Goal: Navigation & Orientation: Find specific page/section

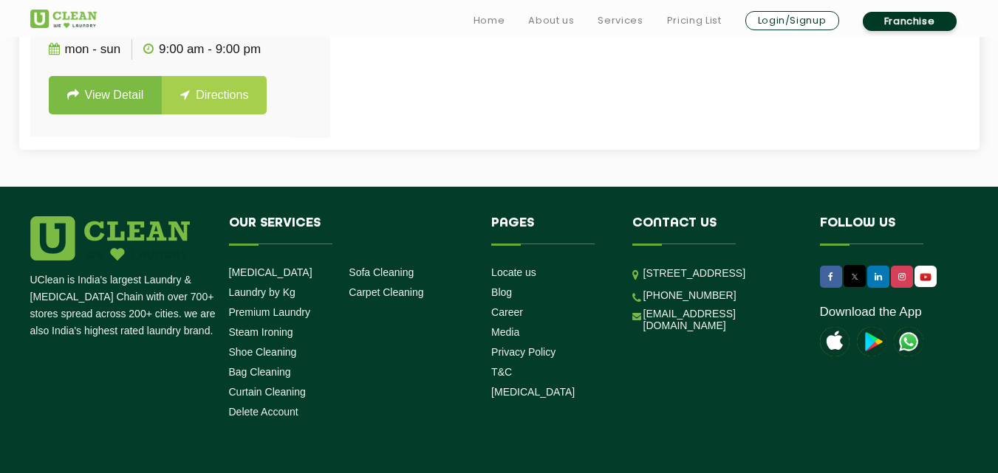
scroll to position [871, 0]
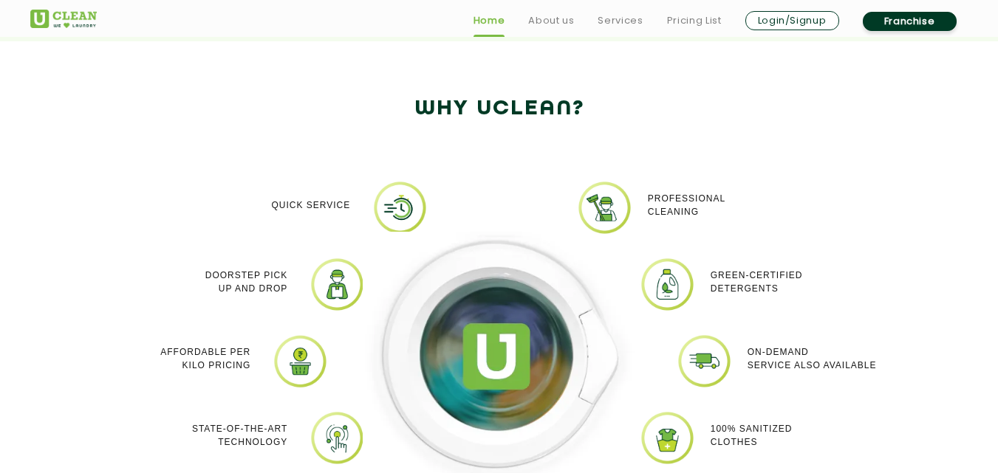
scroll to position [2239, 0]
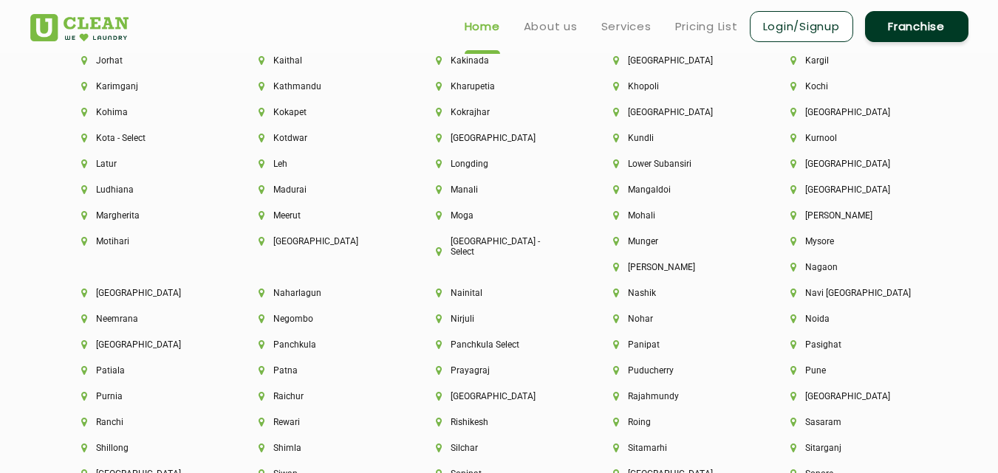
scroll to position [3663, 0]
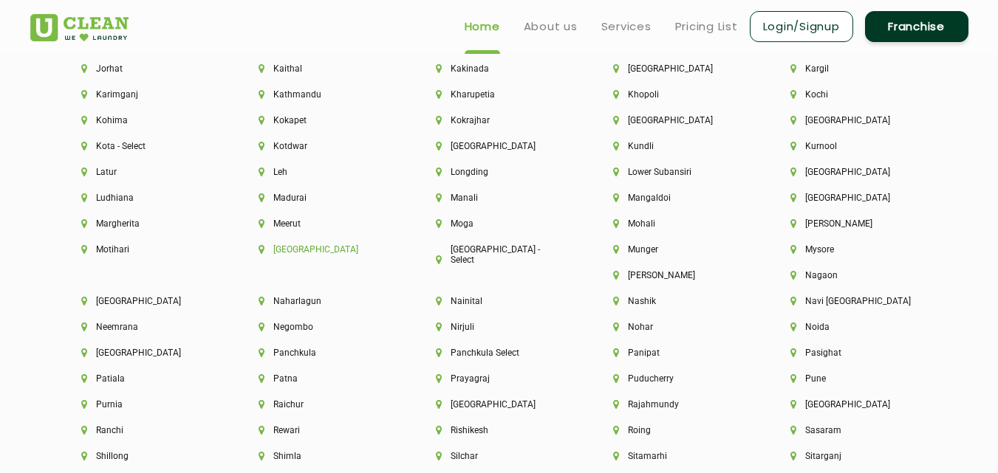
click at [269, 246] on li "[GEOGRAPHIC_DATA]" at bounding box center [321, 249] width 127 height 10
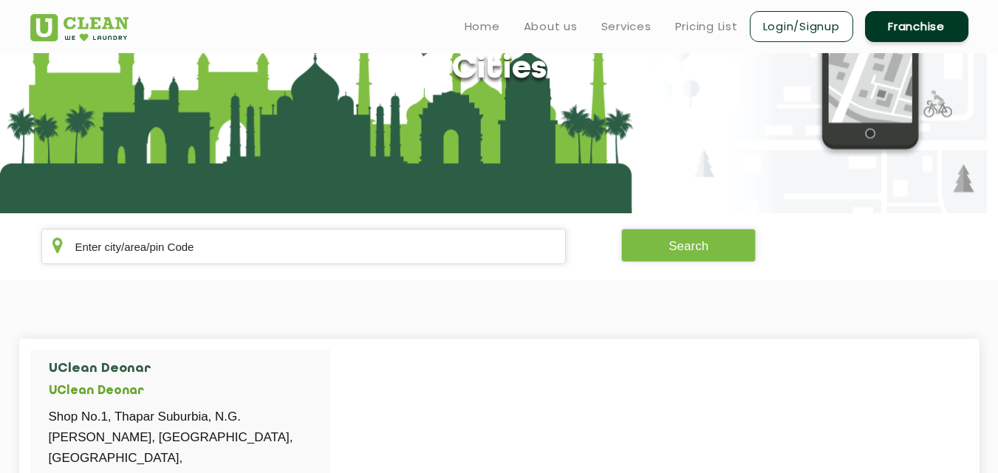
scroll to position [207, 0]
